Goal: Find specific page/section: Find specific page/section

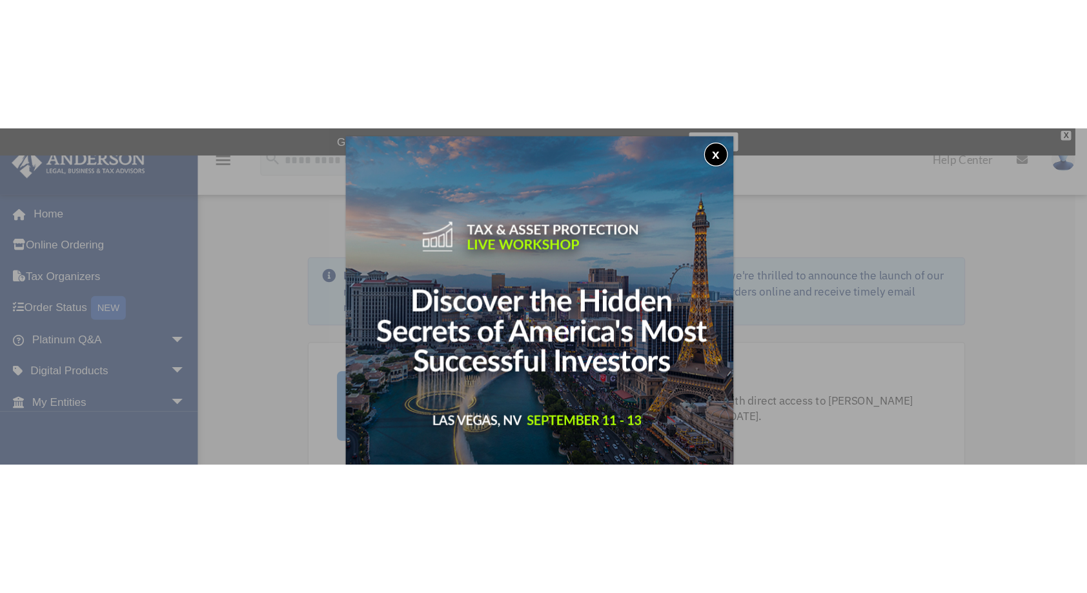
scroll to position [6, 0]
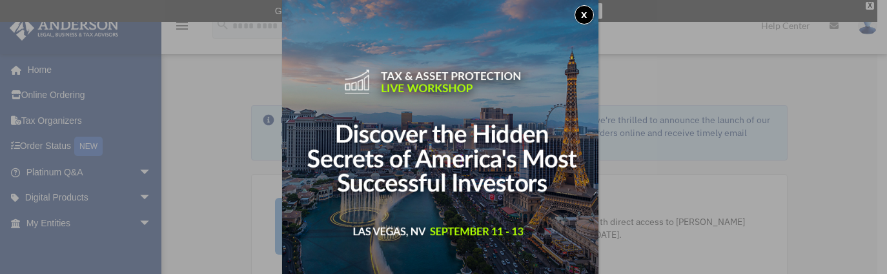
click at [874, 6] on div "x" at bounding box center [443, 137] width 887 height 274
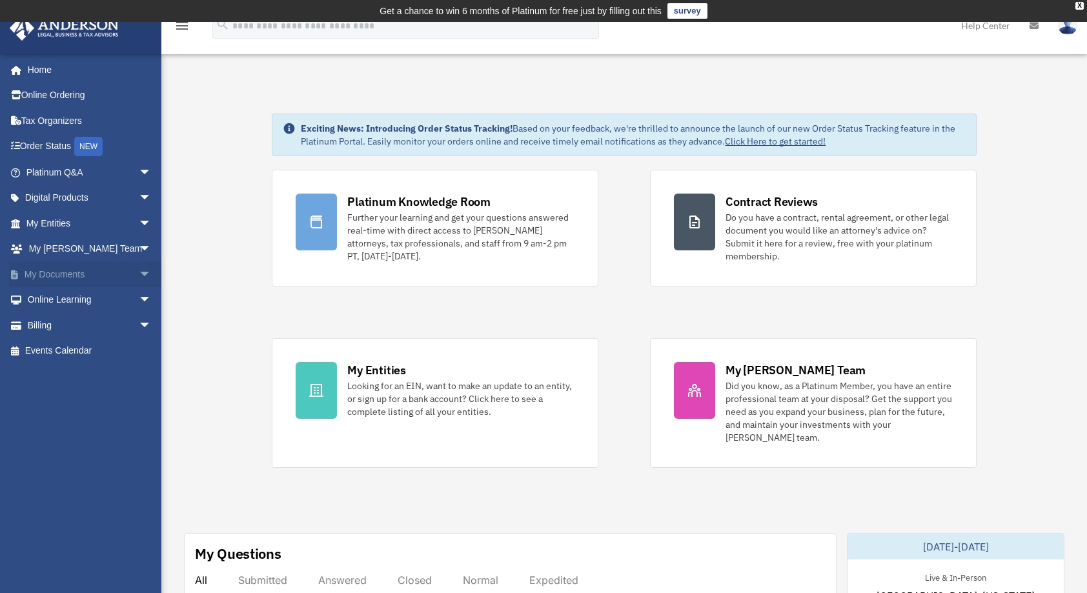
click at [139, 272] on span "arrow_drop_down" at bounding box center [152, 274] width 26 height 26
click at [61, 274] on link "Box" at bounding box center [94, 300] width 153 height 26
click at [51, 274] on link "Box" at bounding box center [94, 300] width 153 height 26
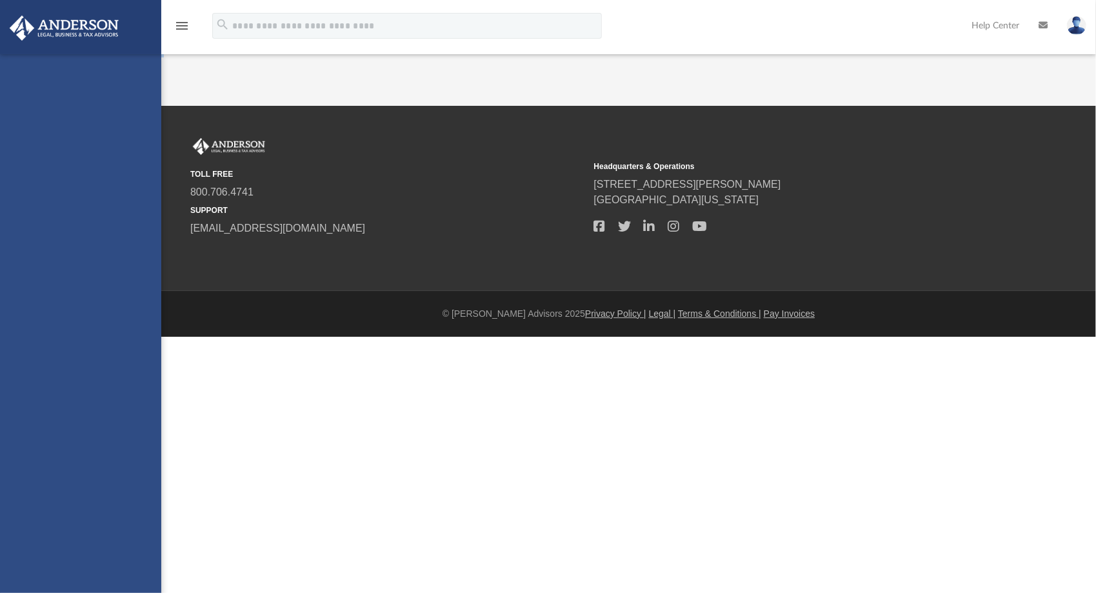
click at [770, 54] on div "App [PERSON_NAME][EMAIL_ADDRESS][PERSON_NAME][DOMAIN_NAME] Sign Out [PERSON_NAM…" at bounding box center [548, 53] width 1096 height 18
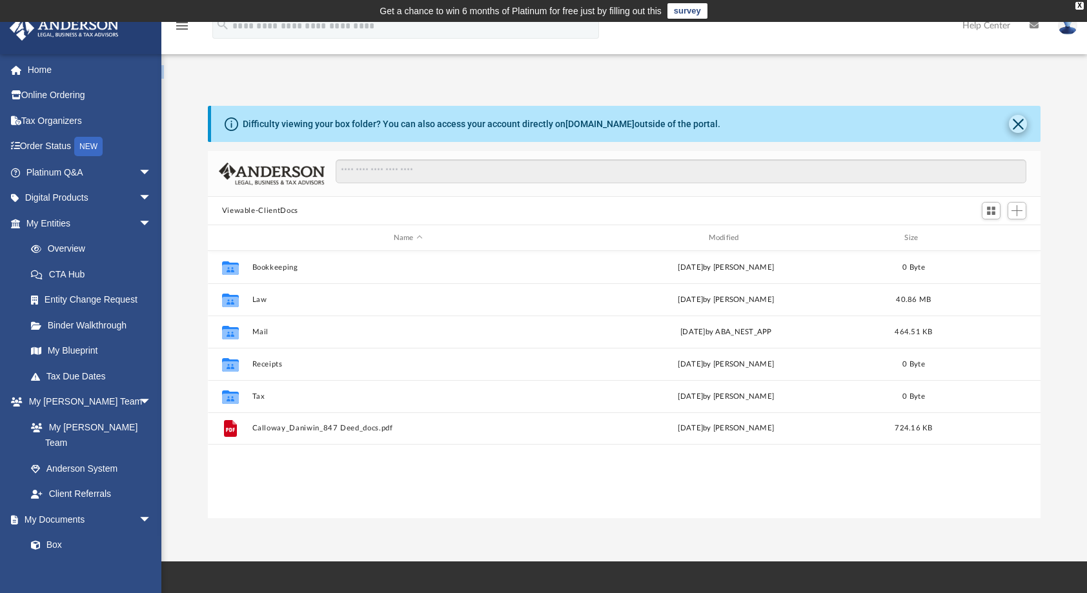
scroll to position [283, 823]
click at [1020, 130] on button "Close" at bounding box center [1018, 124] width 18 height 18
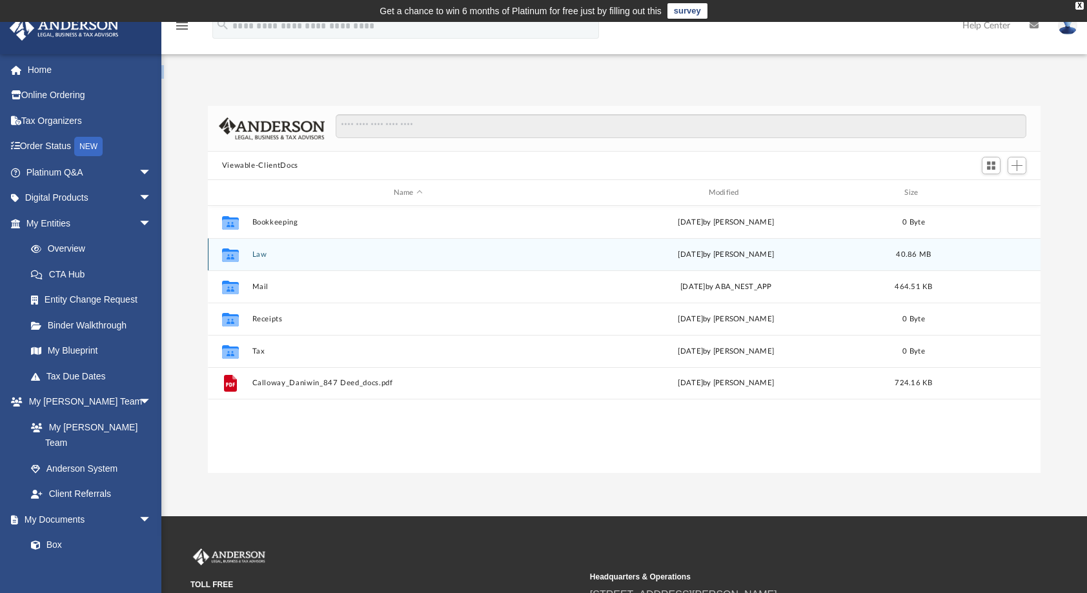
click at [259, 250] on button "Law" at bounding box center [408, 254] width 312 height 8
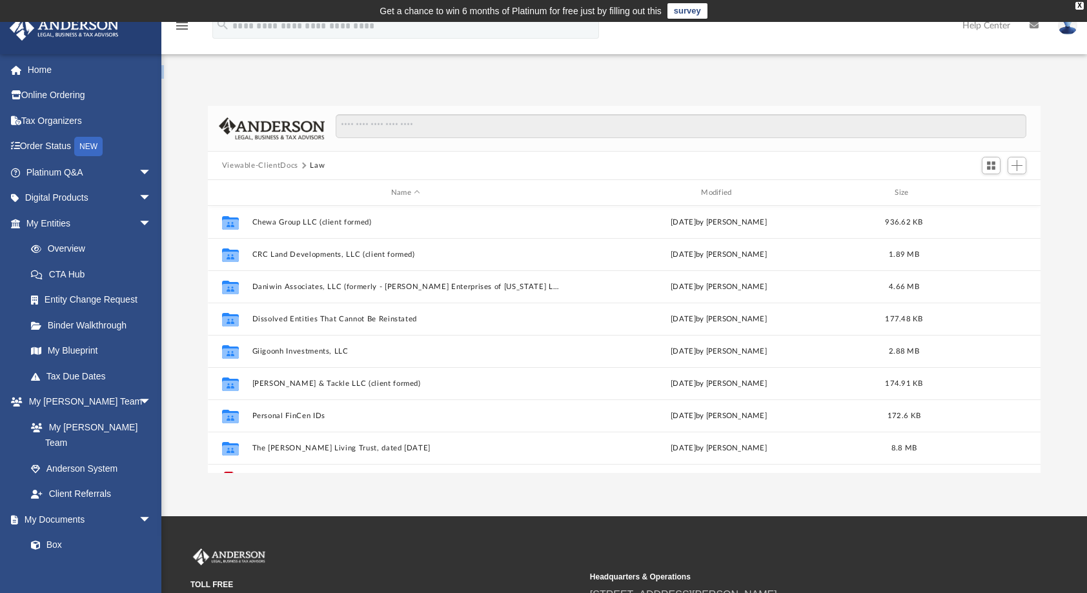
scroll to position [22, 0]
